Goal: Find specific page/section: Find specific page/section

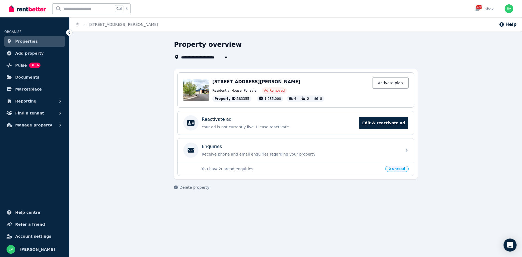
click at [33, 41] on span "Properties" at bounding box center [26, 41] width 23 height 7
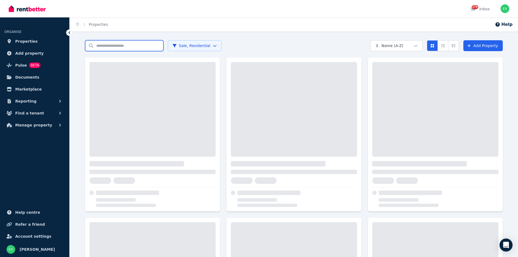
click at [104, 47] on input "Search properties" at bounding box center [124, 45] width 78 height 11
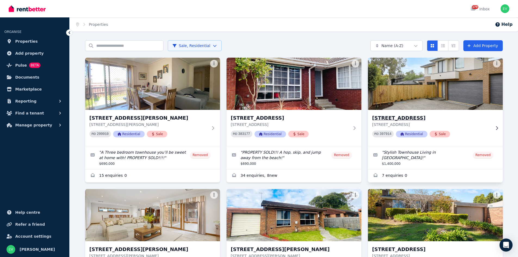
click at [404, 98] on img at bounding box center [436, 83] width 142 height 55
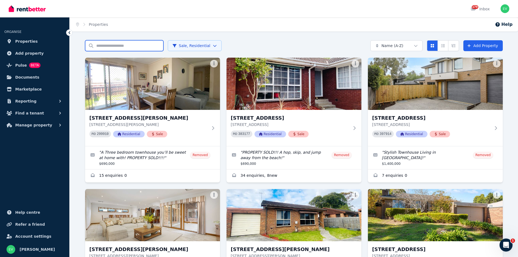
click at [115, 48] on input "Search properties" at bounding box center [124, 45] width 78 height 11
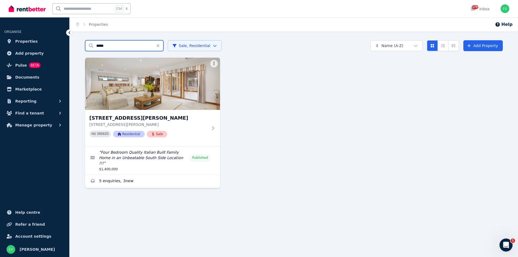
type input "*****"
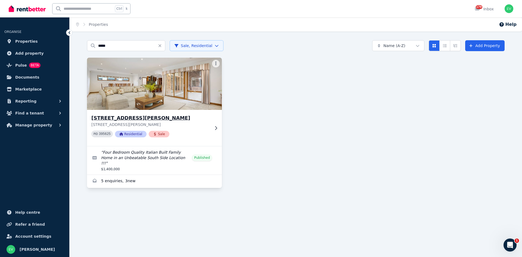
click at [169, 91] on img at bounding box center [155, 83] width 142 height 55
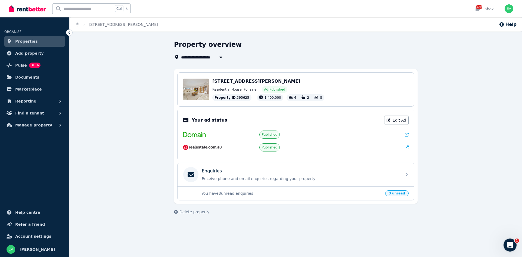
click at [406, 146] on icon at bounding box center [407, 148] width 4 height 4
